Goal: Task Accomplishment & Management: Use online tool/utility

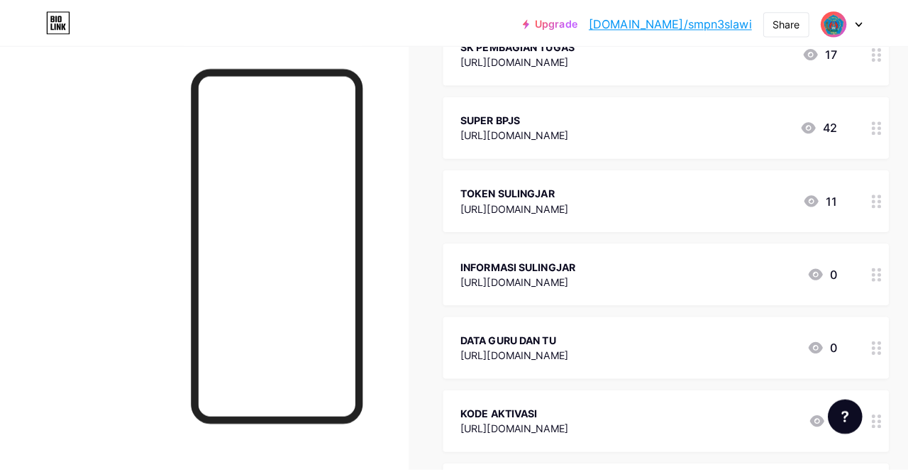
scroll to position [780, 0]
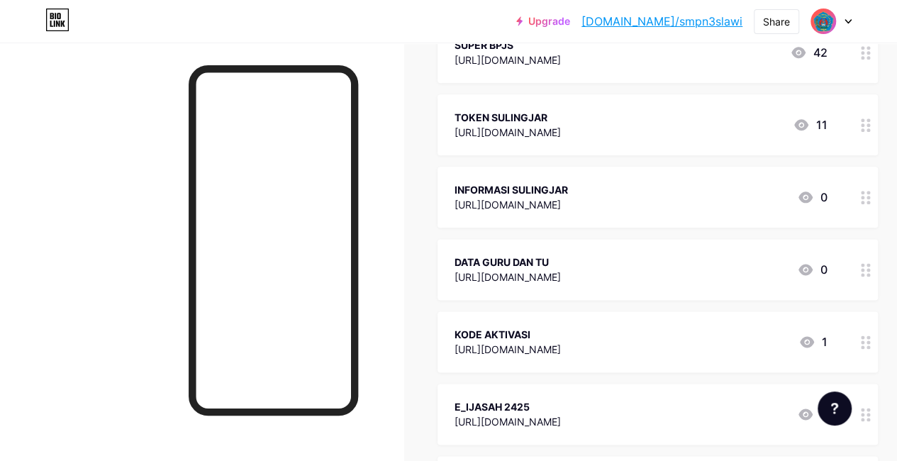
click at [568, 201] on div "[URL][DOMAIN_NAME]" at bounding box center [512, 204] width 114 height 15
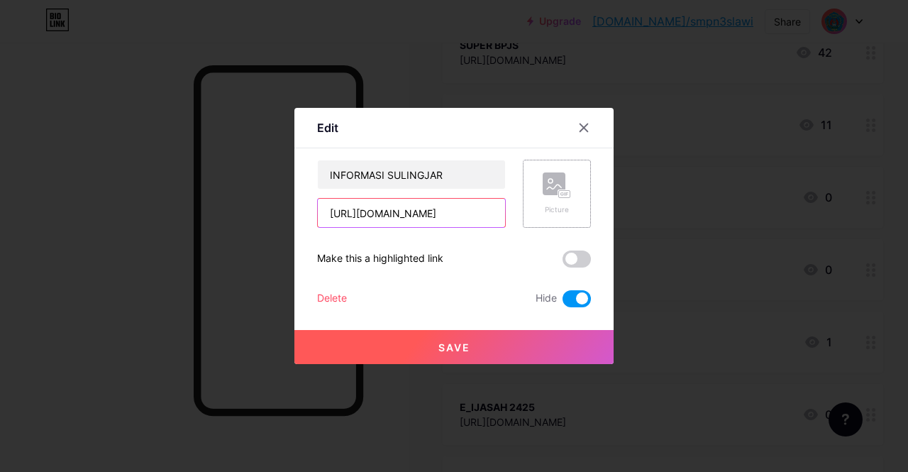
scroll to position [0, 38]
drag, startPoint x: 323, startPoint y: 212, endPoint x: 533, endPoint y: 229, distance: 210.0
click at [533, 229] on div "INFORMASI SULINGJAR [URL][DOMAIN_NAME] Picture Make this a highlighted link Del…" at bounding box center [454, 234] width 274 height 148
paste input "[URL][DOMAIN_NAME]"
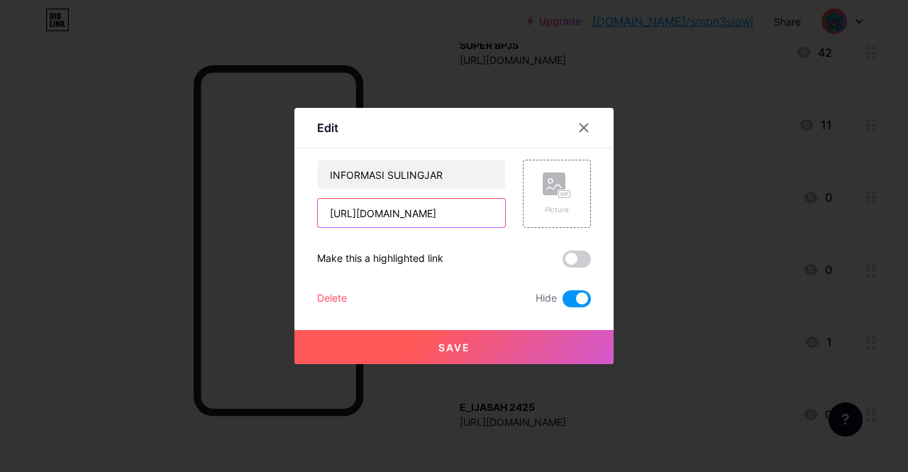
scroll to position [0, 360]
type input "[URL][DOMAIN_NAME]"
click at [564, 297] on span at bounding box center [577, 298] width 28 height 17
click at [563, 302] on input "checkbox" at bounding box center [563, 302] width 0 height 0
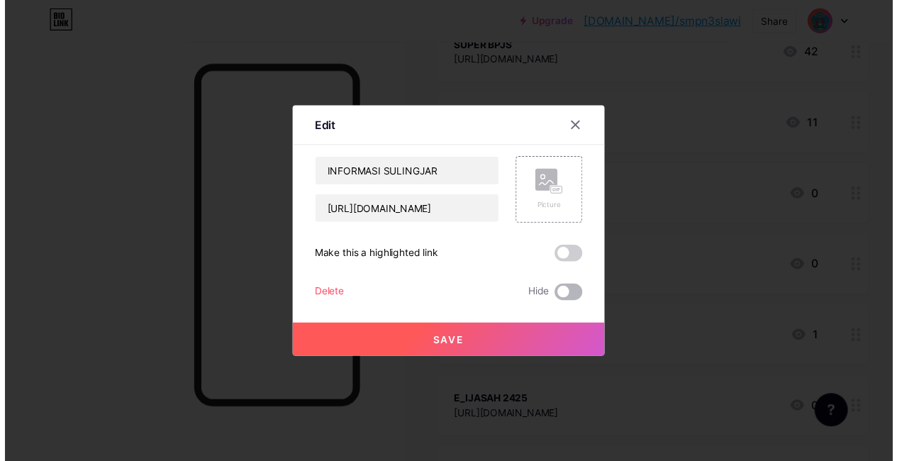
scroll to position [0, 0]
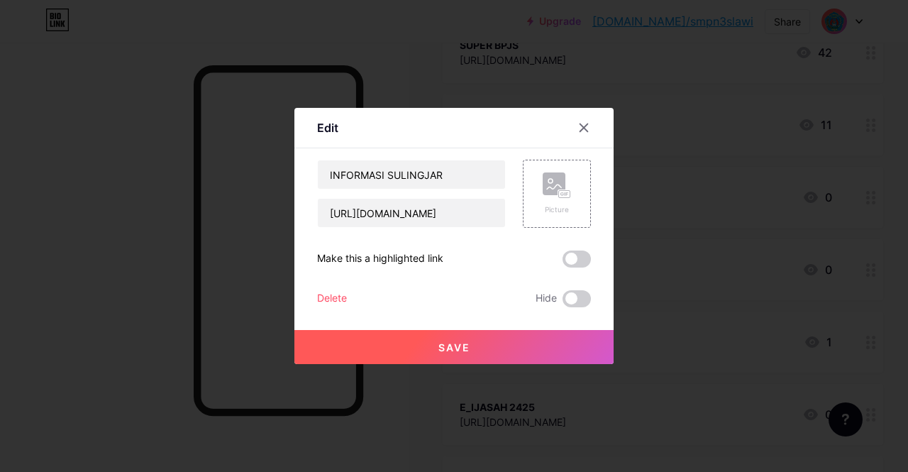
click at [460, 345] on span "Save" at bounding box center [454, 347] width 32 height 12
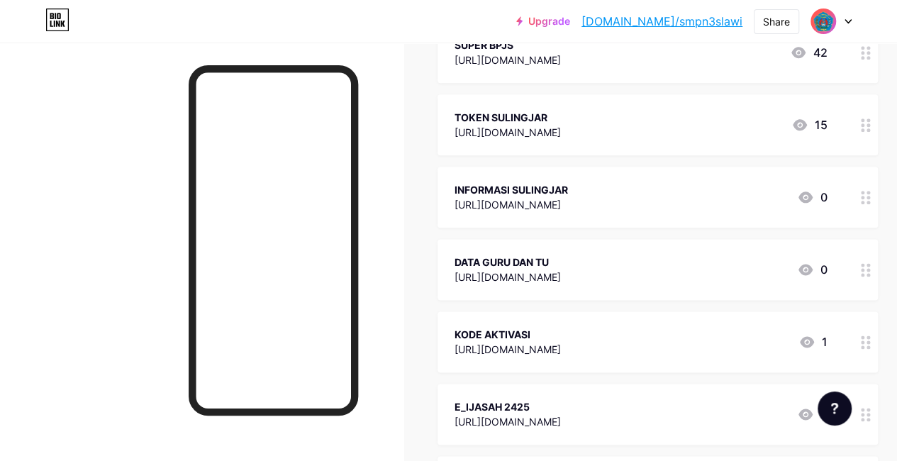
click at [811, 195] on icon at bounding box center [806, 197] width 14 height 11
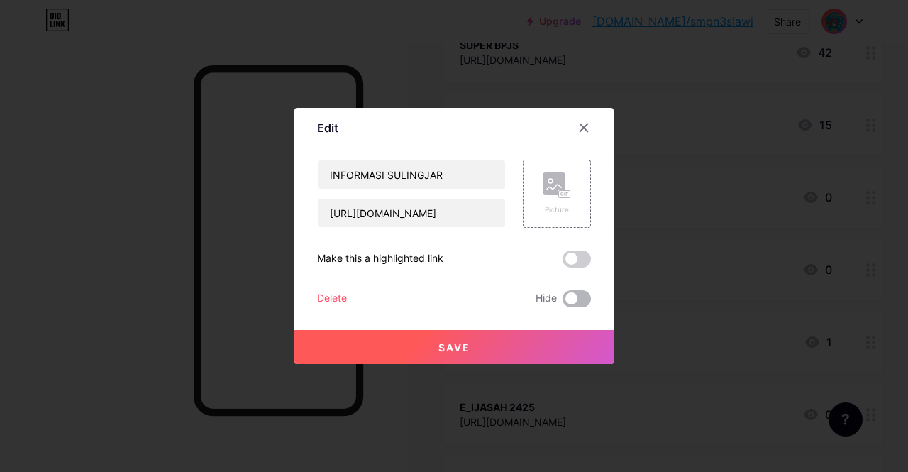
click at [582, 296] on span at bounding box center [577, 298] width 28 height 17
click at [563, 302] on input "checkbox" at bounding box center [563, 302] width 0 height 0
click at [465, 341] on span "Save" at bounding box center [454, 347] width 32 height 12
